Goal: Task Accomplishment & Management: Complete application form

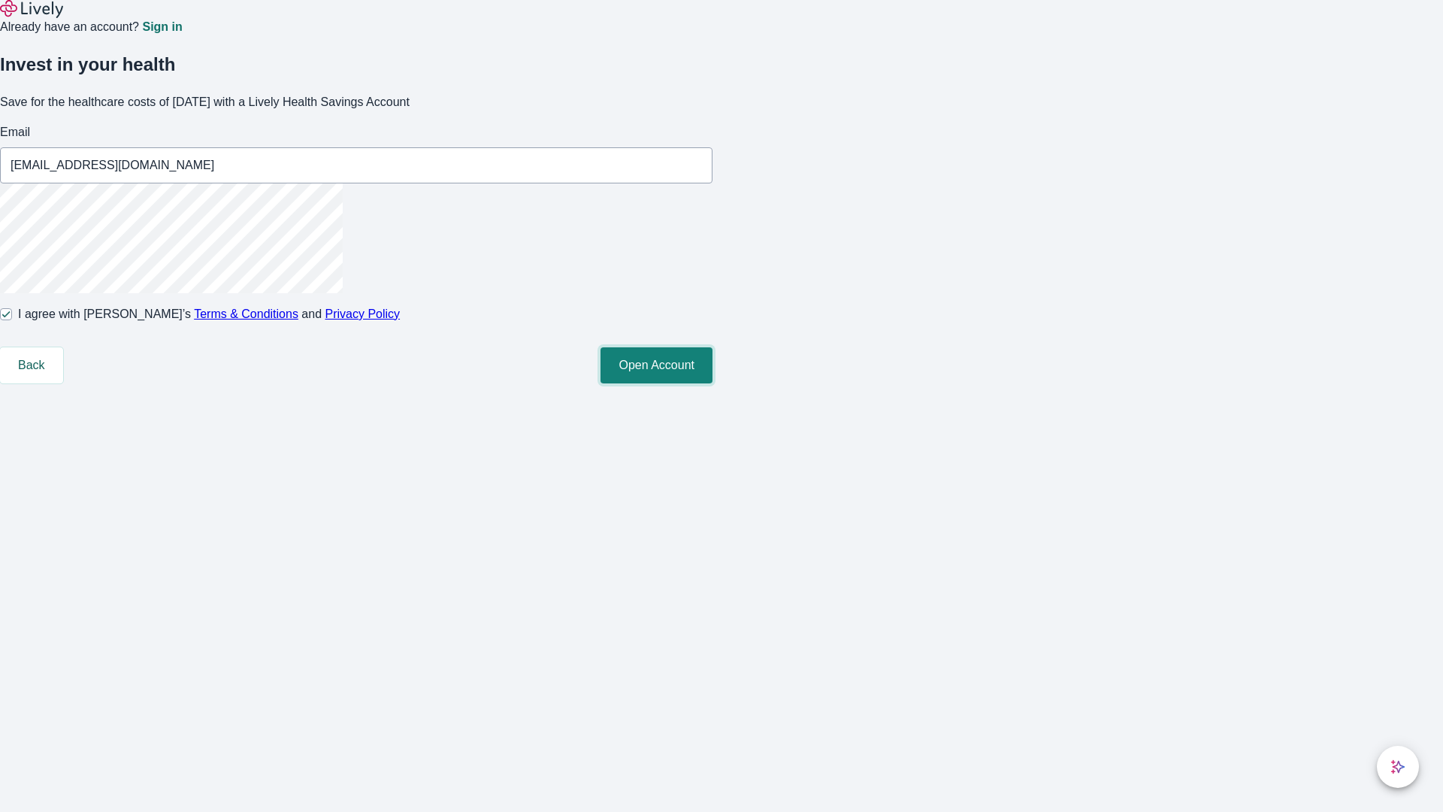
click at [713, 383] on button "Open Account" at bounding box center [657, 365] width 112 height 36
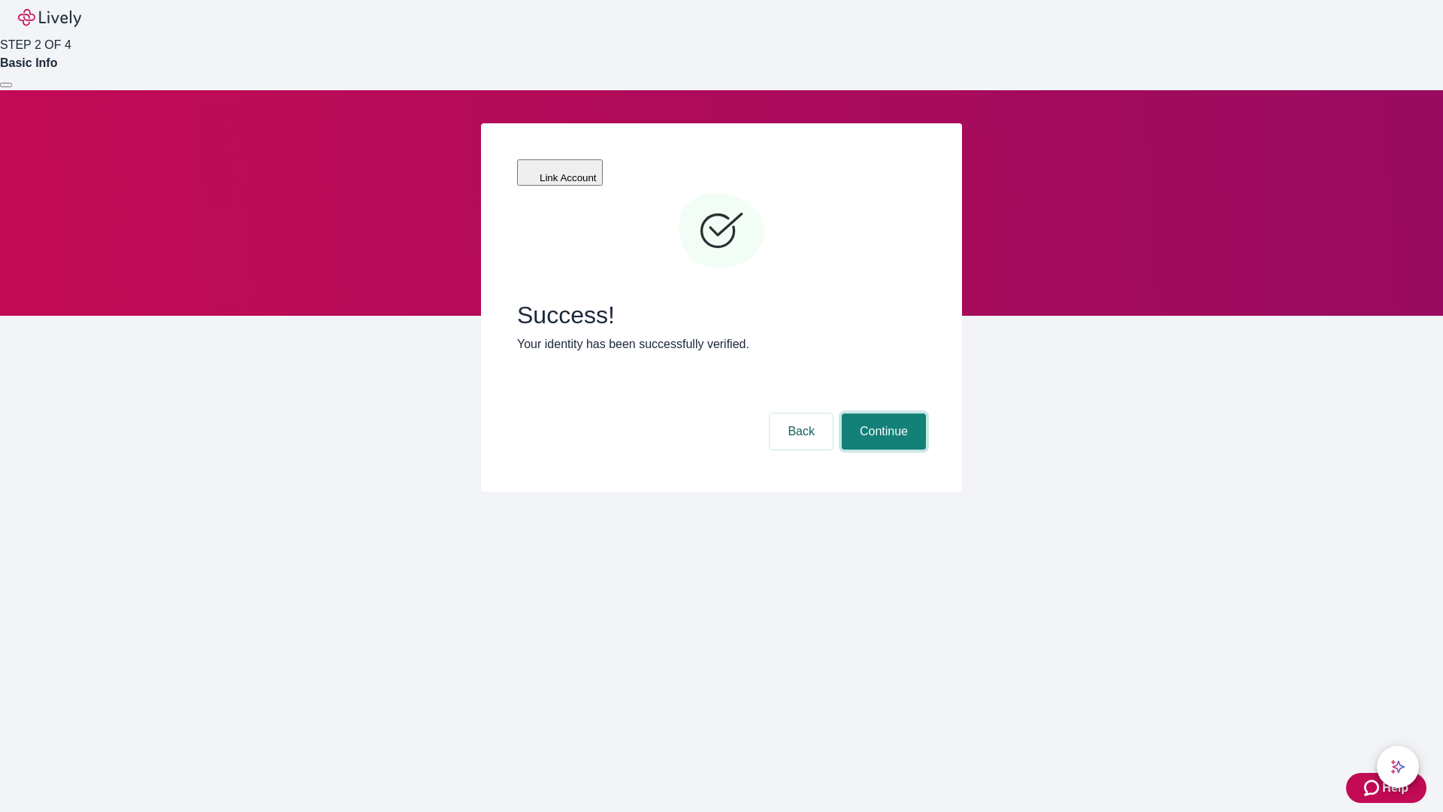
click at [882, 413] on button "Continue" at bounding box center [884, 431] width 84 height 36
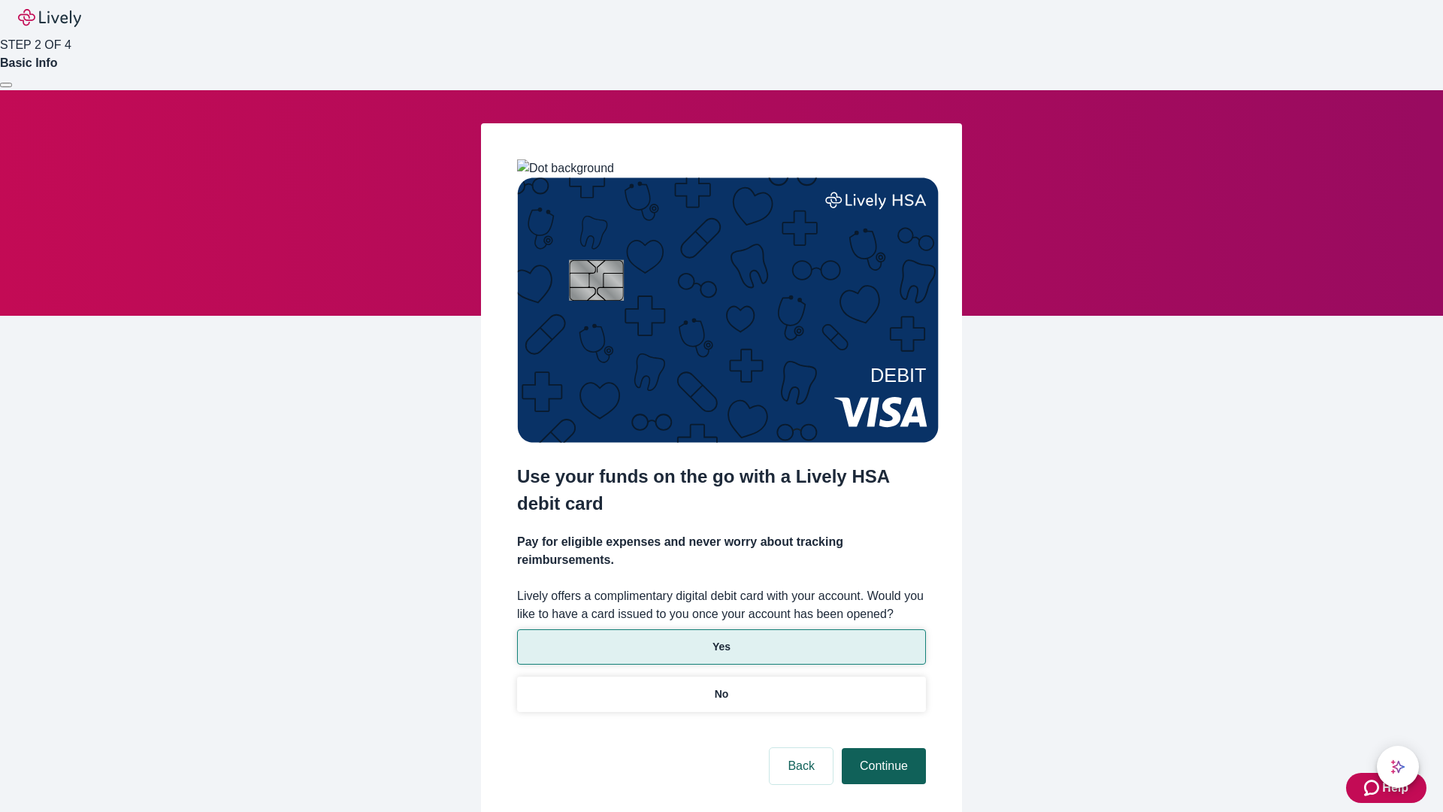
click at [721, 639] on p "Yes" at bounding box center [722, 647] width 18 height 16
click at [882, 748] on button "Continue" at bounding box center [884, 766] width 84 height 36
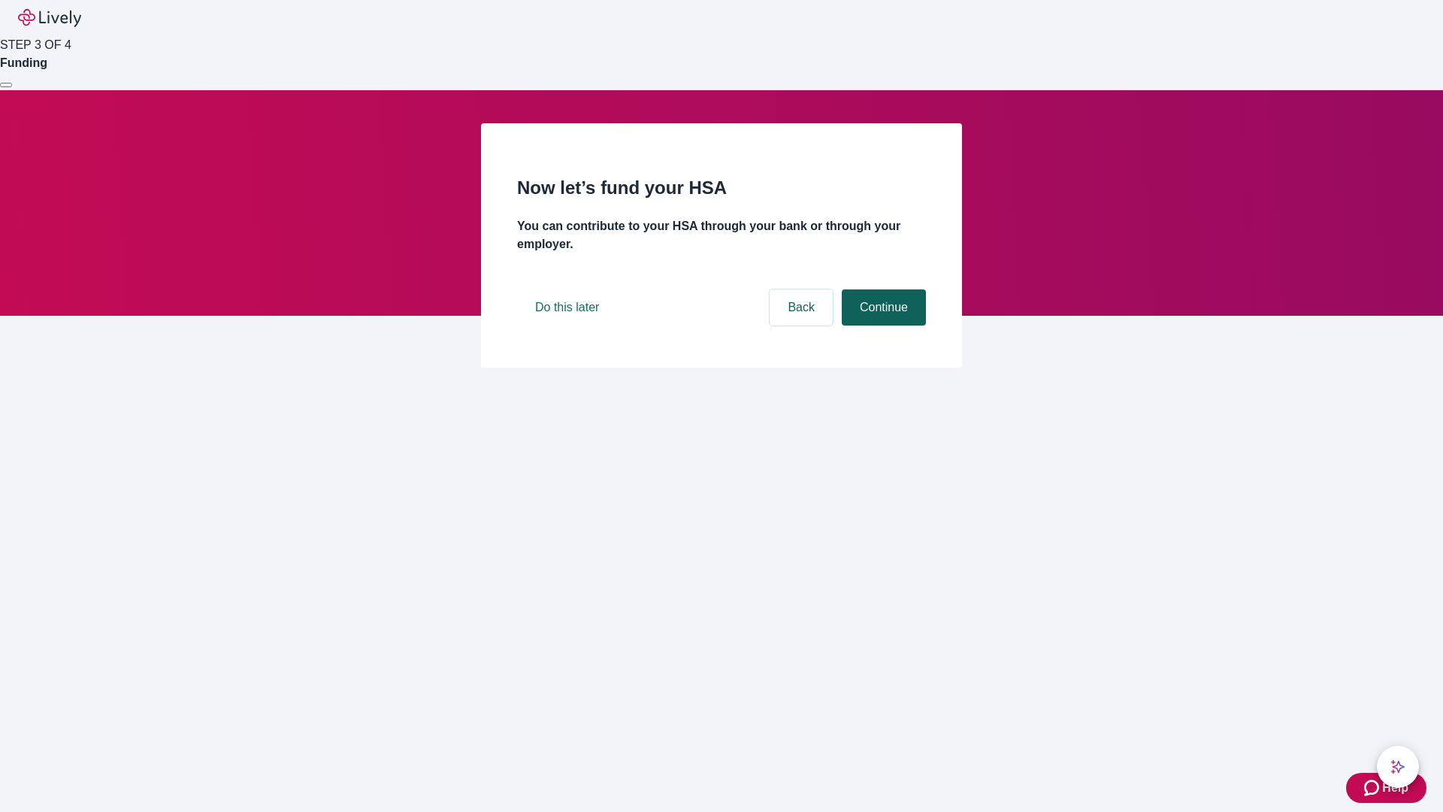
click at [882, 326] on button "Continue" at bounding box center [884, 307] width 84 height 36
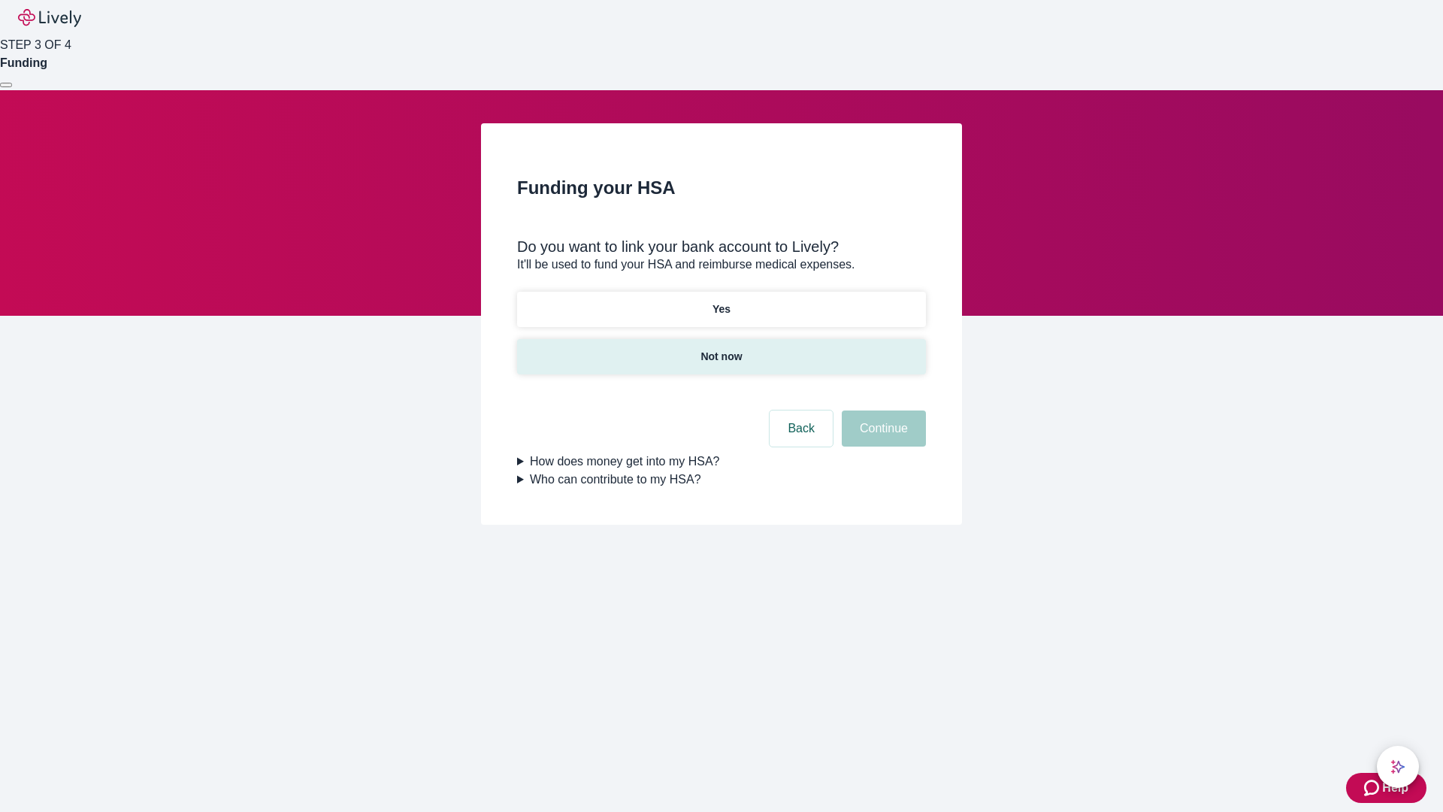
click at [721, 349] on p "Not now" at bounding box center [721, 357] width 41 height 16
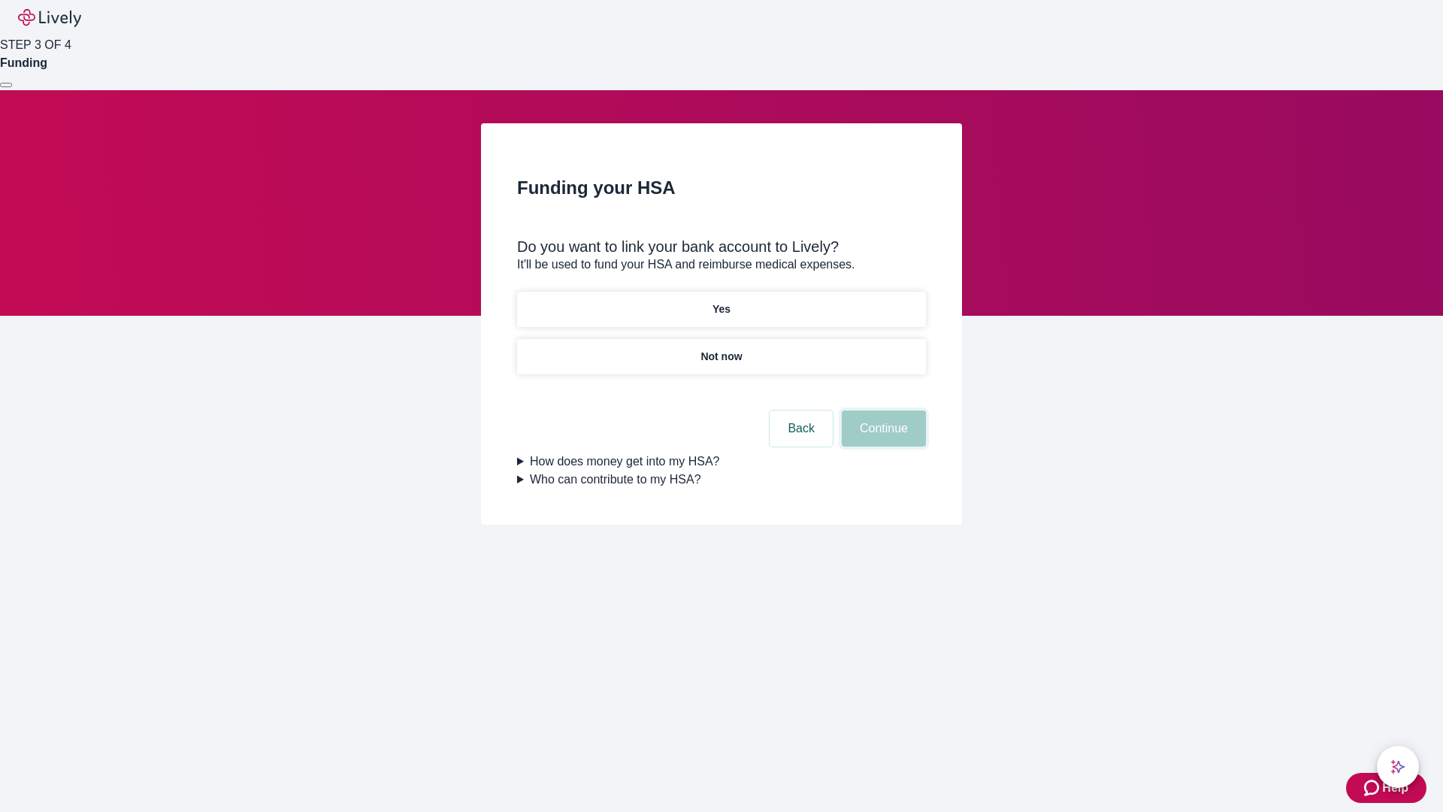
click at [882, 438] on button "Continue" at bounding box center [884, 428] width 84 height 36
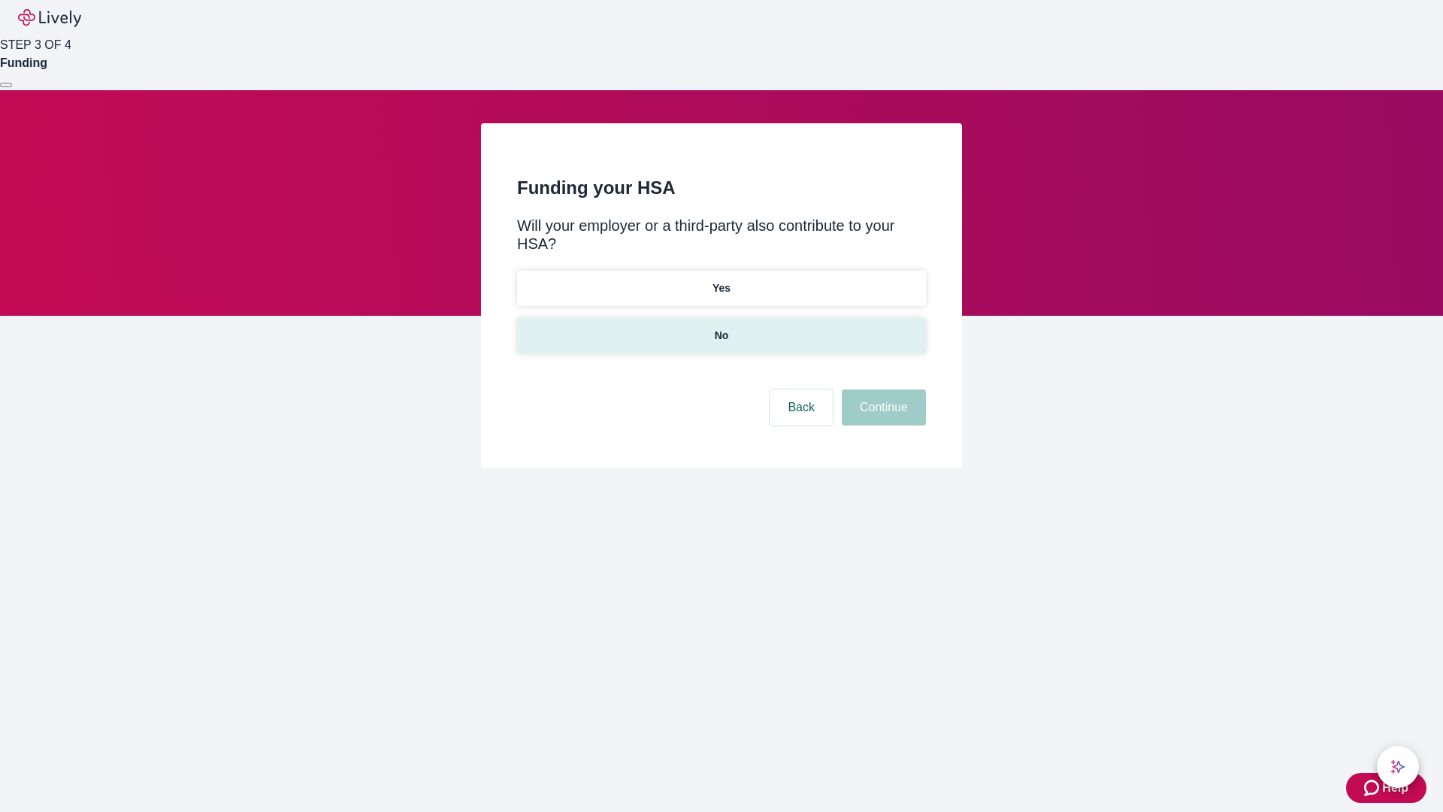
click at [721, 328] on p "No" at bounding box center [722, 336] width 14 height 16
click at [882, 389] on button "Continue" at bounding box center [884, 407] width 84 height 36
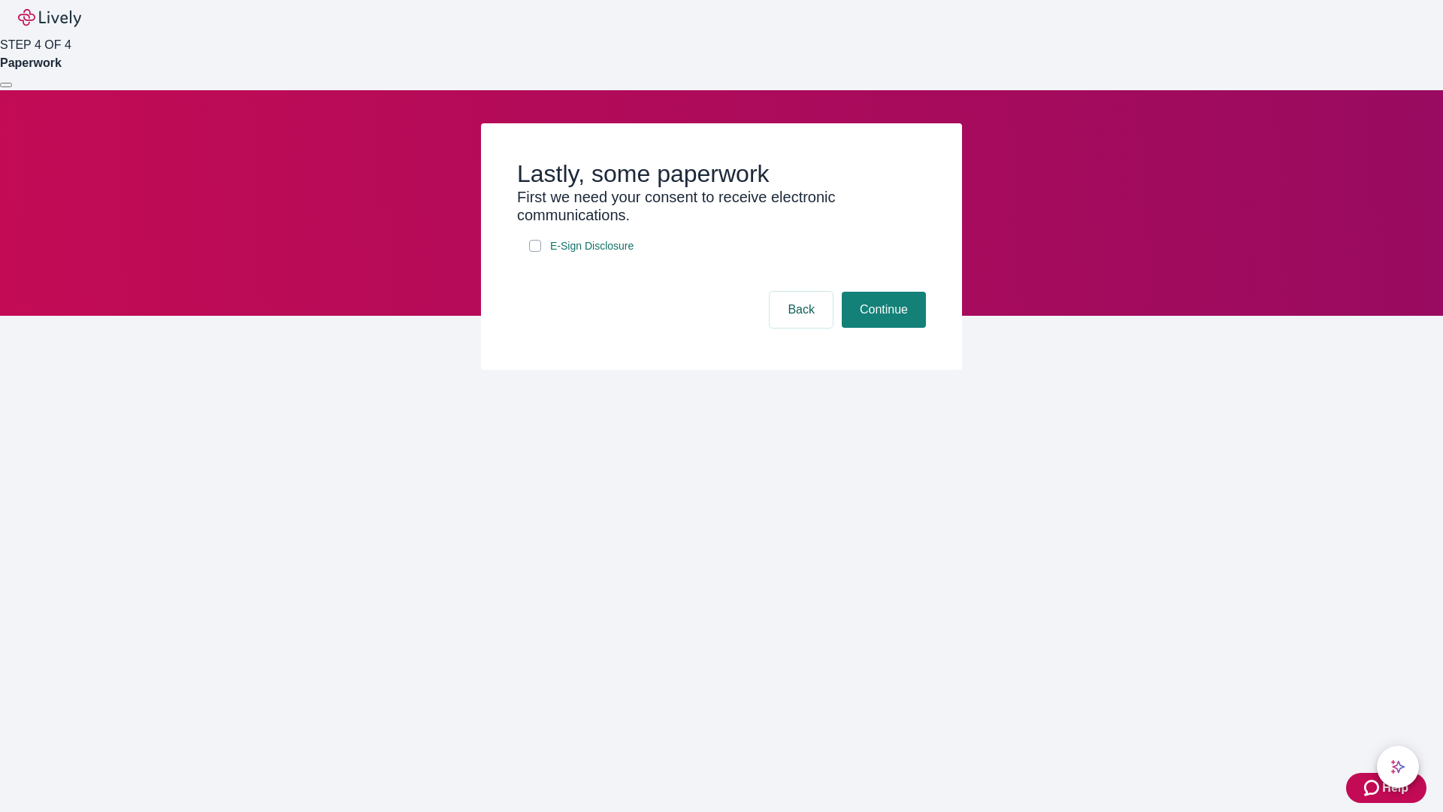
click at [535, 252] on input "E-Sign Disclosure" at bounding box center [535, 246] width 12 height 12
checkbox input "true"
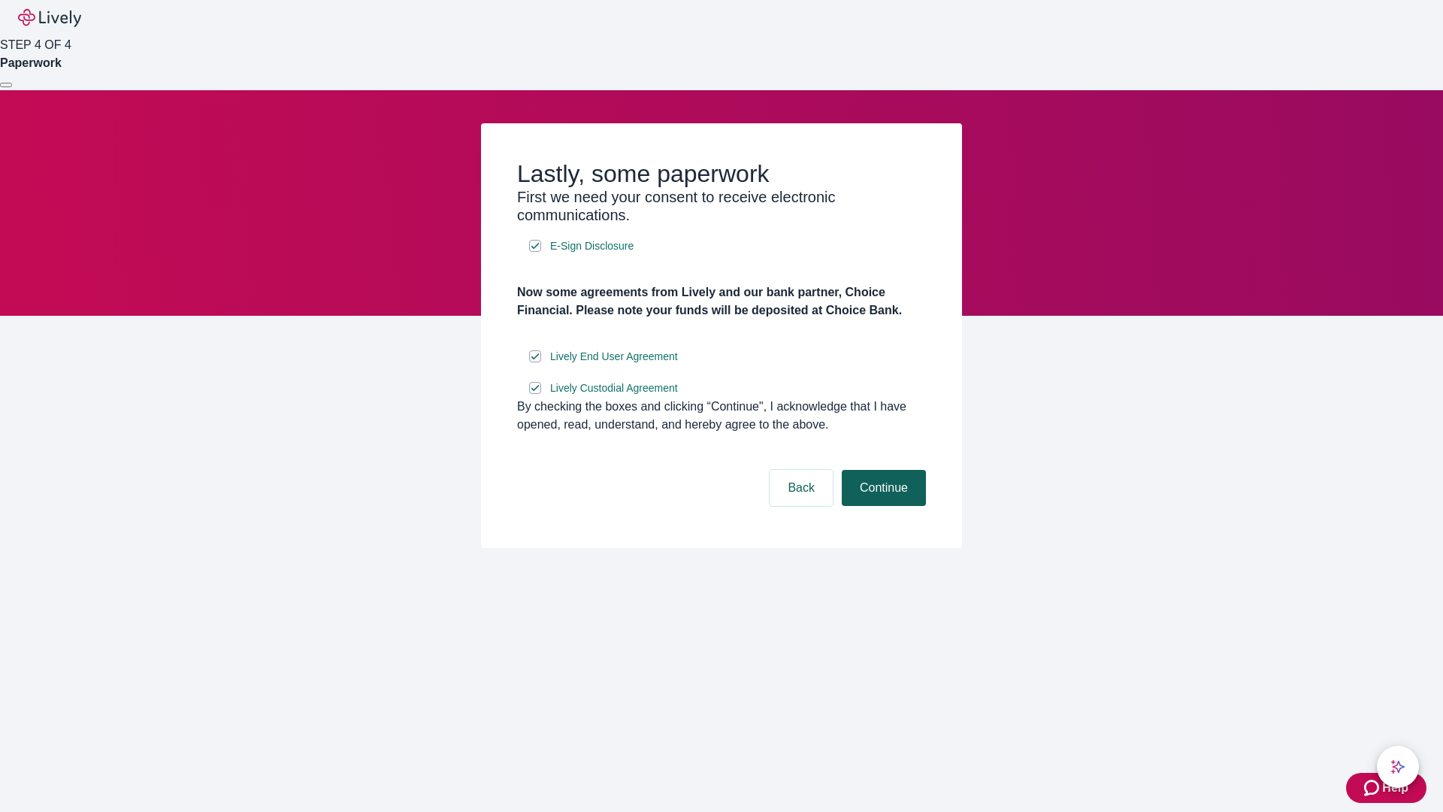
click at [882, 506] on button "Continue" at bounding box center [884, 488] width 84 height 36
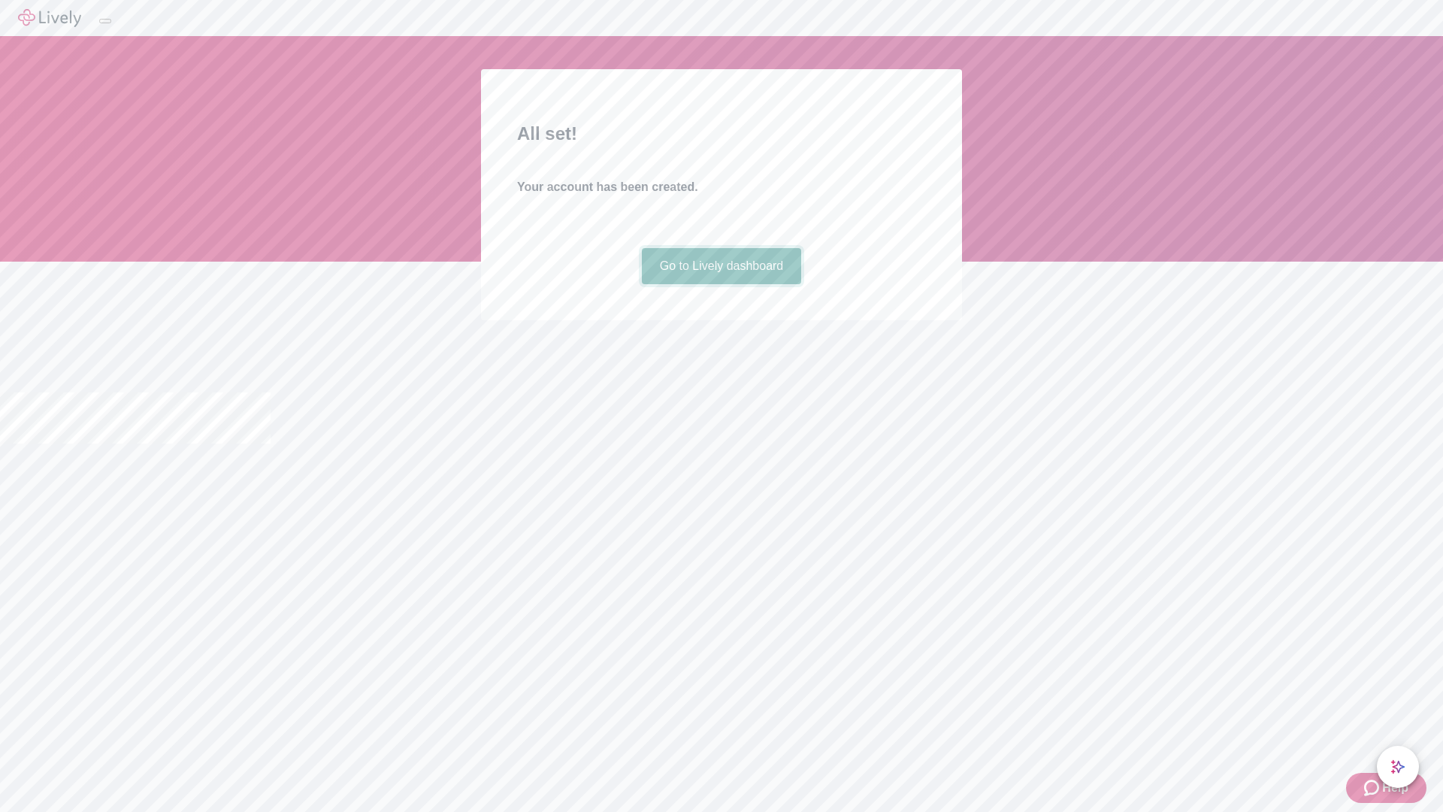
click at [721, 284] on link "Go to Lively dashboard" at bounding box center [722, 266] width 160 height 36
